Goal: Task Accomplishment & Management: Use online tool/utility

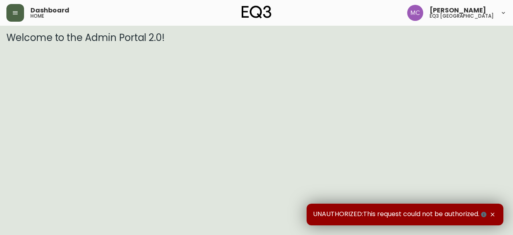
click at [11, 18] on button "button" at bounding box center [15, 13] width 18 height 18
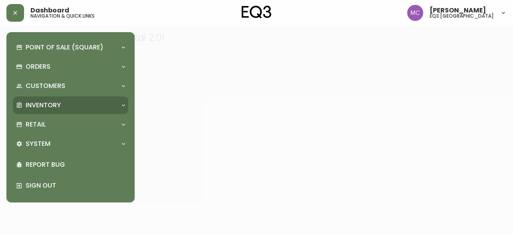
click at [43, 106] on p "Inventory" at bounding box center [43, 105] width 35 height 9
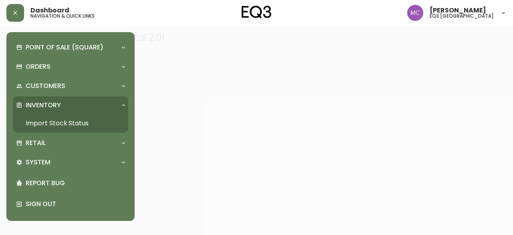
click at [46, 113] on div "Inventory" at bounding box center [70, 105] width 115 height 18
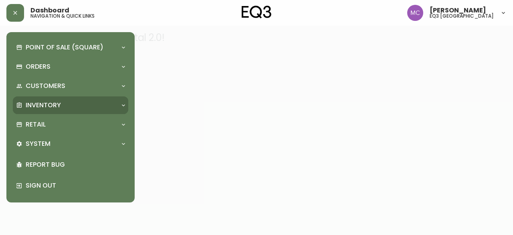
click at [47, 105] on p "Inventory" at bounding box center [43, 105] width 35 height 9
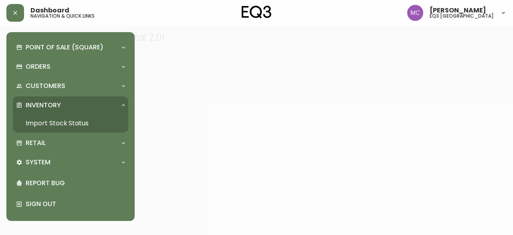
click at [55, 122] on link "Import Stock Status" at bounding box center [70, 123] width 115 height 18
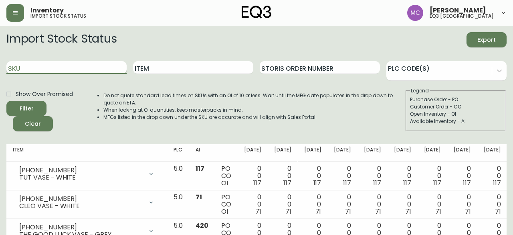
click at [50, 66] on input "SKU" at bounding box center [66, 67] width 120 height 13
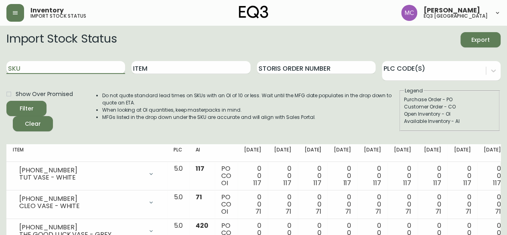
paste input "READY-TO-SHIP - CUSTOMER IS AWARE (SKU) IS LOW QUANTITY AND MAY NOT BE FULFILLE…"
click at [6, 101] on button "Filter" at bounding box center [26, 108] width 40 height 15
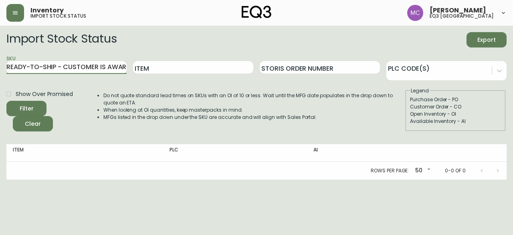
drag, startPoint x: 125, startPoint y: 67, endPoint x: 0, endPoint y: 45, distance: 126.7
click at [0, 45] on main "Import Stock Status Export SKU READY-TO-SHIP - CUSTOMER IS AWARE (SKU) IS LOW Q…" at bounding box center [256, 103] width 513 height 154
type input "."
click at [11, 72] on input "." at bounding box center [66, 67] width 120 height 13
click at [6, 101] on button "Filter" at bounding box center [26, 108] width 40 height 15
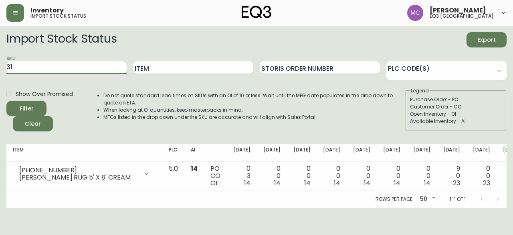
type input "3"
type input "[PHONE_NUMBER]"
click at [6, 101] on button "Filter" at bounding box center [26, 108] width 40 height 15
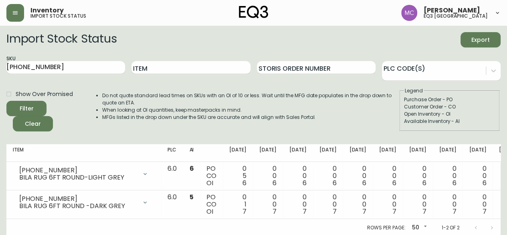
click at [1, 166] on main "Import Stock Status Export SKU [PHONE_NUMBER] Item Storis Order Number PLC Code…" at bounding box center [253, 131] width 507 height 211
